Goal: Task Accomplishment & Management: Use online tool/utility

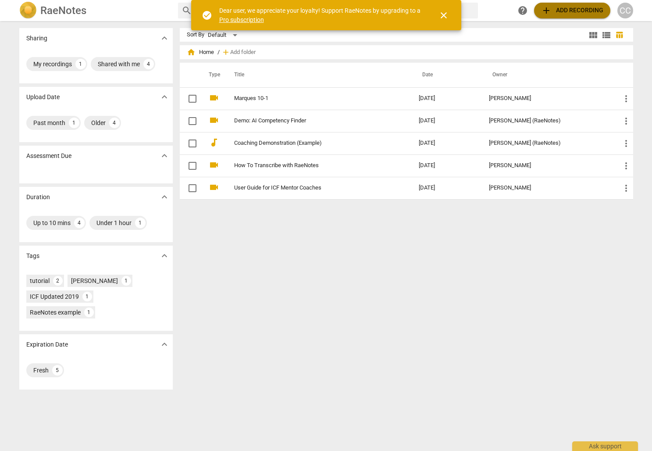
click at [563, 10] on span "add Add recording" at bounding box center [572, 10] width 62 height 11
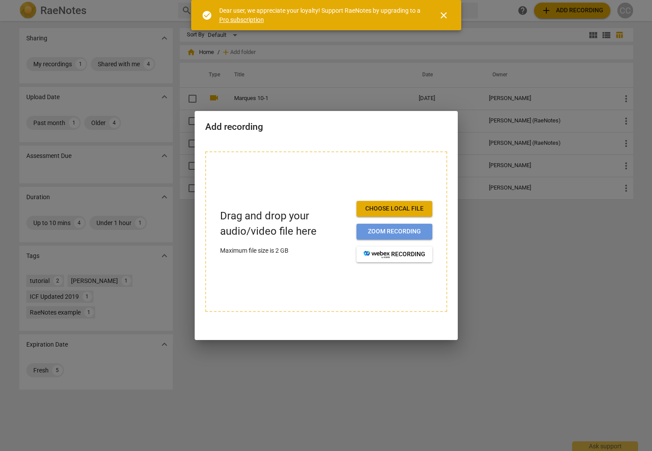
click at [392, 231] on span "Zoom recording" at bounding box center [394, 231] width 62 height 9
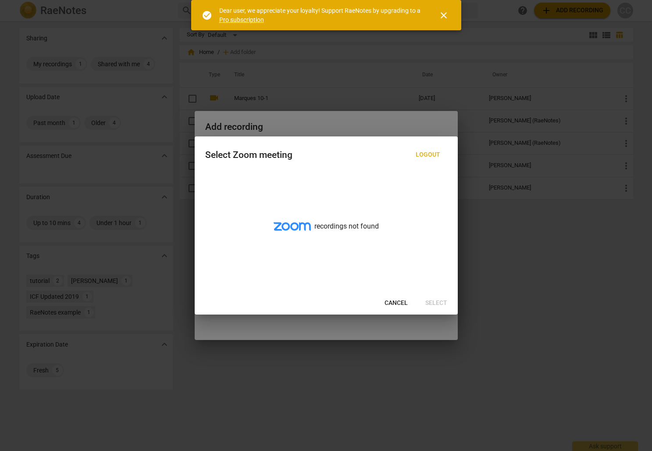
click at [392, 302] on span "Cancel" at bounding box center [396, 303] width 23 height 9
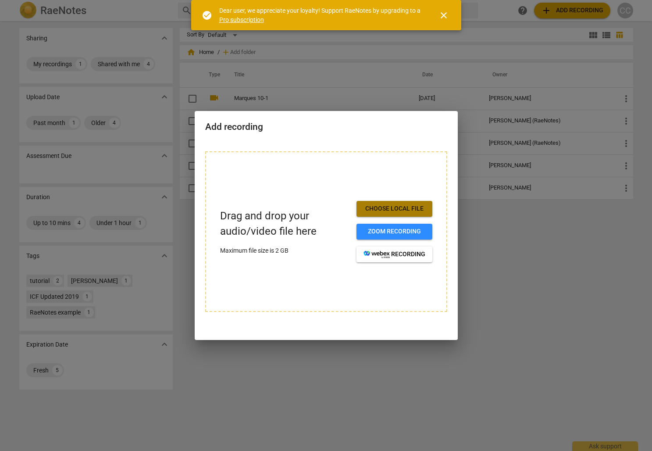
click at [387, 203] on button "Choose local file" at bounding box center [394, 209] width 76 height 16
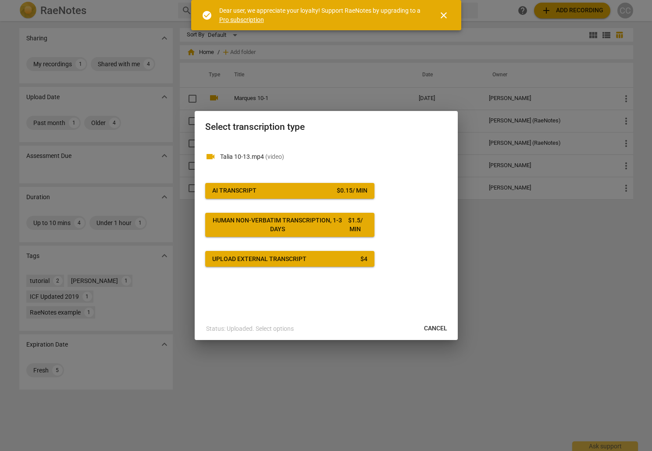
click at [267, 189] on span "AI Transcript $ 0.15 / min" at bounding box center [289, 190] width 155 height 9
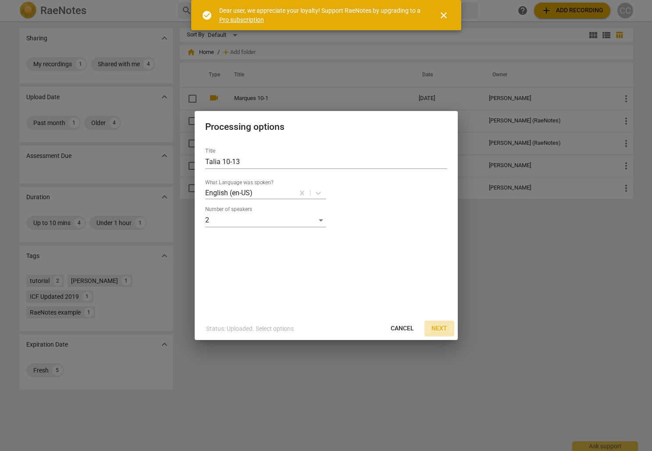
click at [440, 328] on span "Next" at bounding box center [439, 328] width 16 height 9
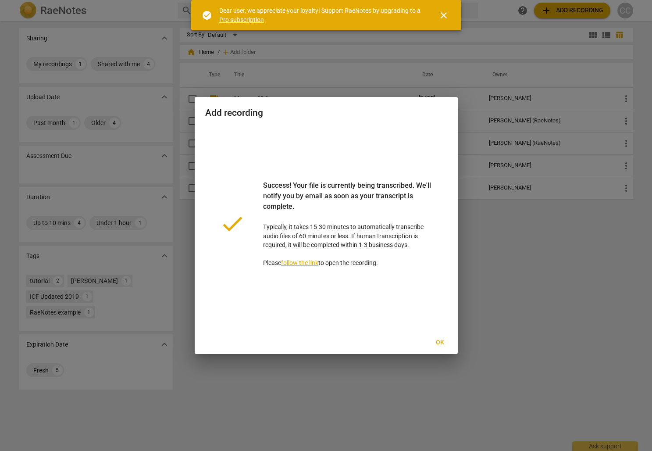
click at [306, 262] on link "follow the link" at bounding box center [299, 262] width 37 height 7
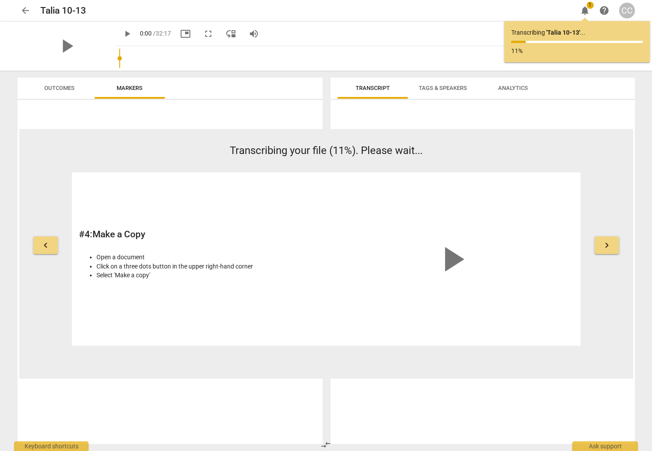
click at [603, 288] on div "keyboard_arrow_left Transcribing your file (11%). Please wait... # 4 : Make a C…" at bounding box center [326, 244] width 614 height 203
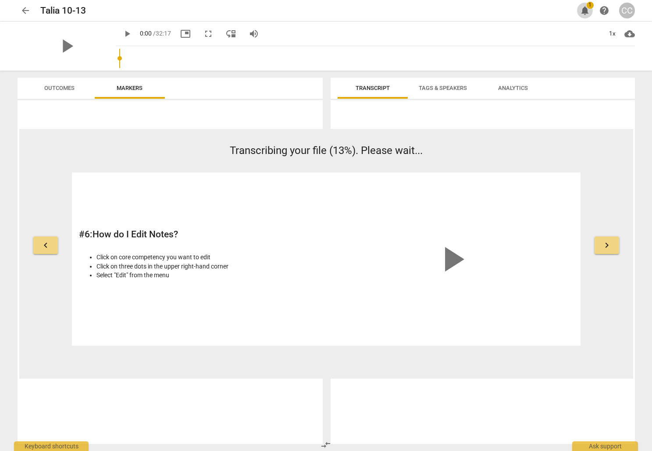
click at [587, 11] on span "notifications" at bounding box center [585, 10] width 11 height 11
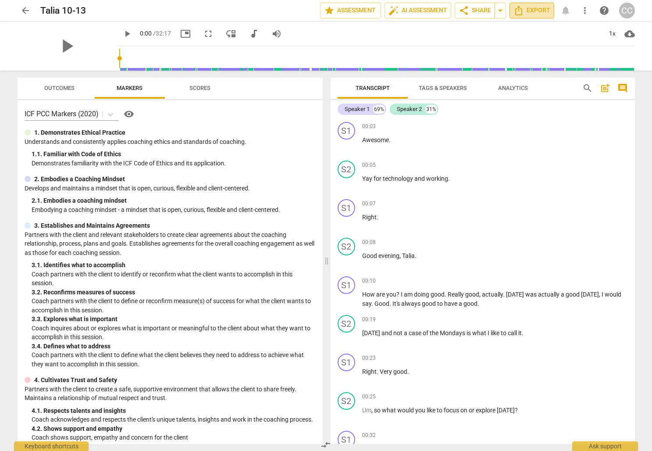
click at [521, 10] on icon "Export" at bounding box center [518, 10] width 11 height 11
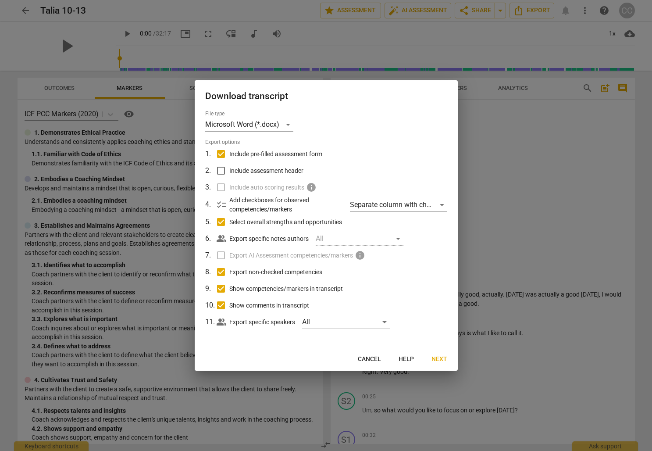
click at [221, 170] on input "Include assessment header" at bounding box center [221, 170] width 17 height 17
checkbox input "true"
click at [443, 359] on span "Next" at bounding box center [439, 359] width 16 height 9
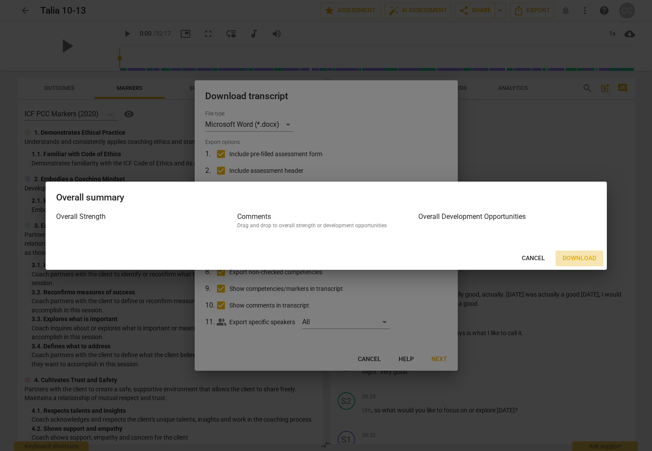
click at [573, 255] on span "Download" at bounding box center [580, 258] width 34 height 9
